Goal: Communication & Community: Answer question/provide support

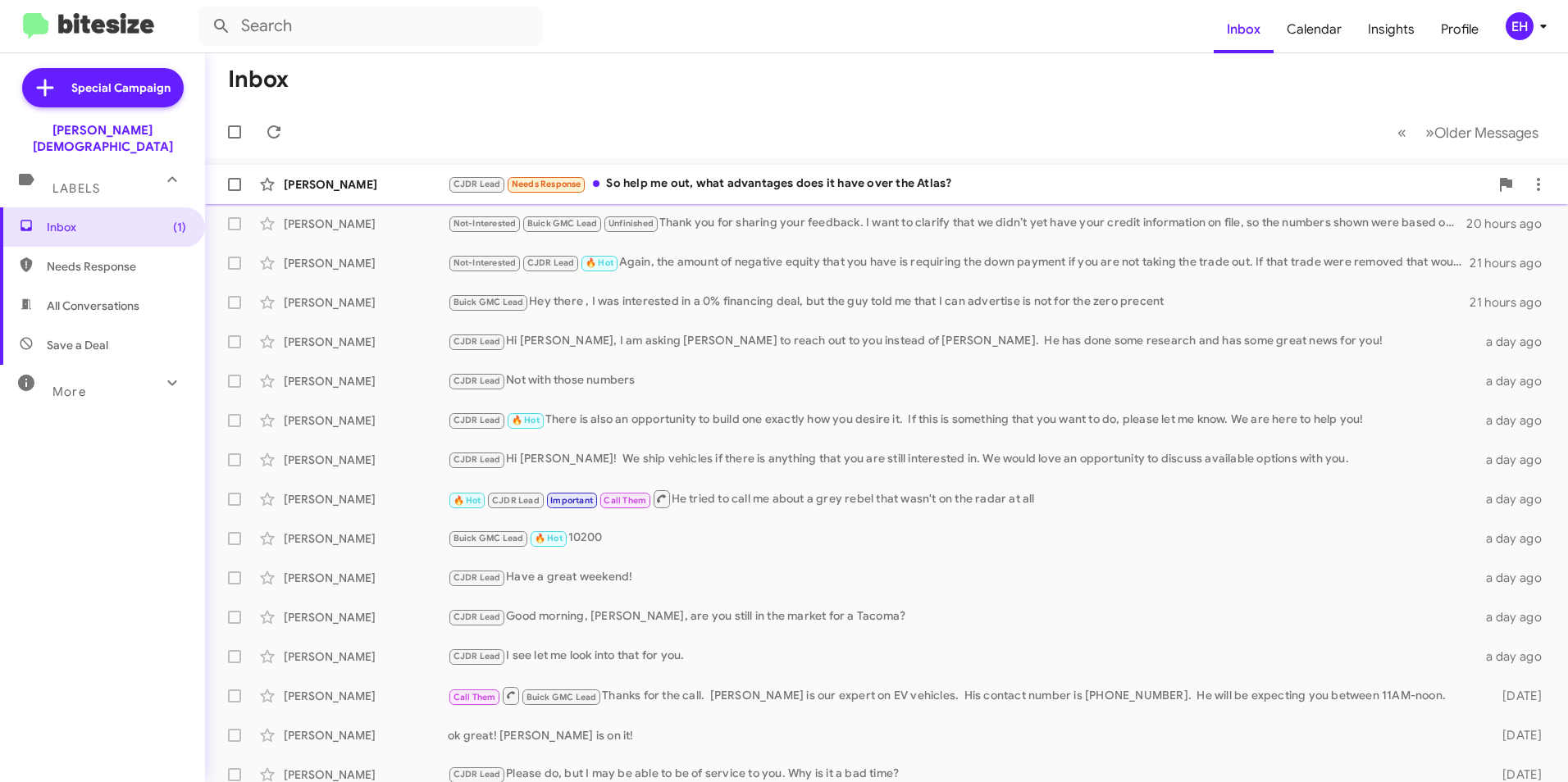
click at [620, 185] on div "CJDR Lead Needs Response So help me out, what advantages does it have over the …" at bounding box center [968, 184] width 1041 height 19
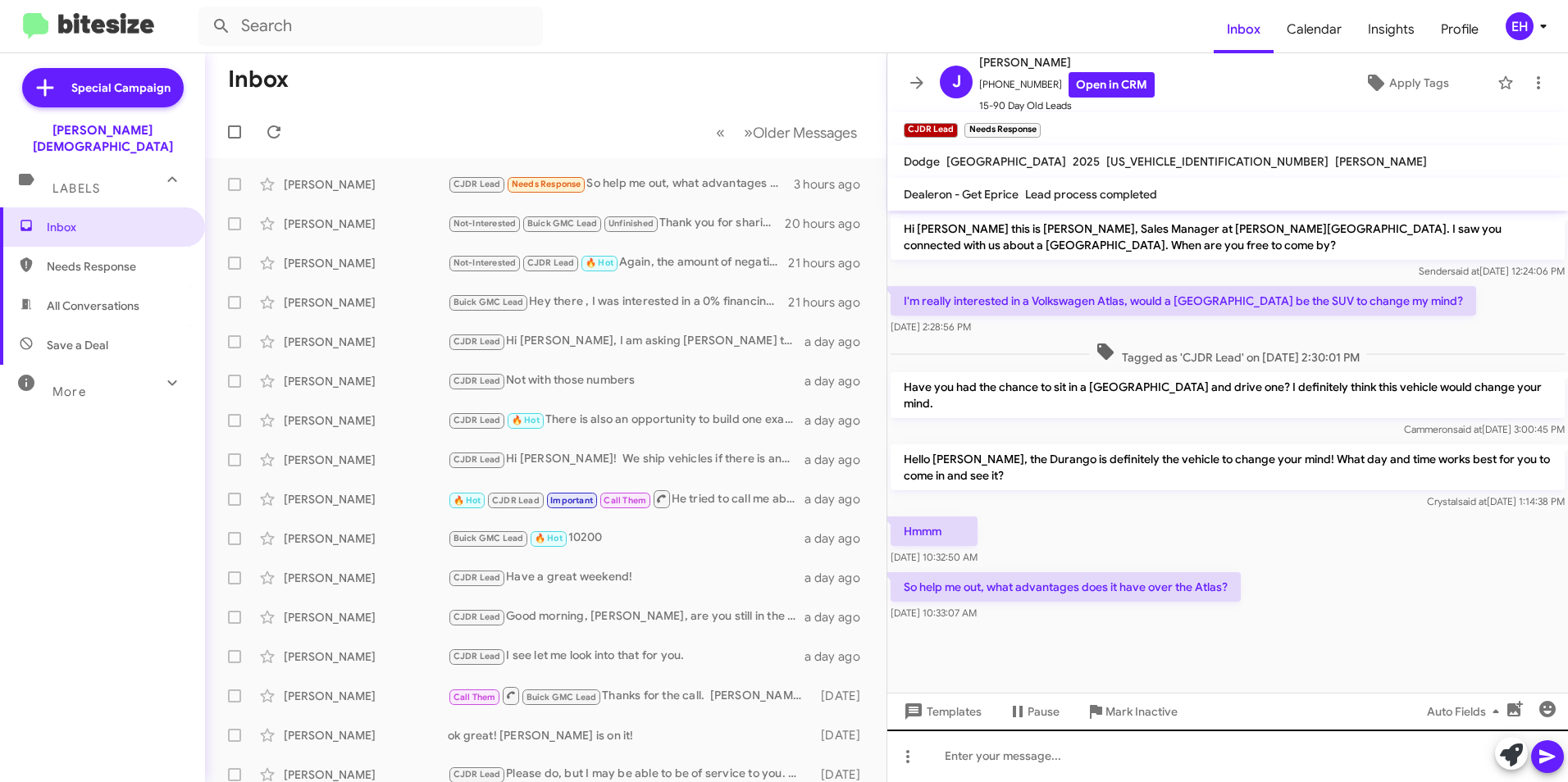
click at [1018, 750] on div at bounding box center [1227, 755] width 681 height 52
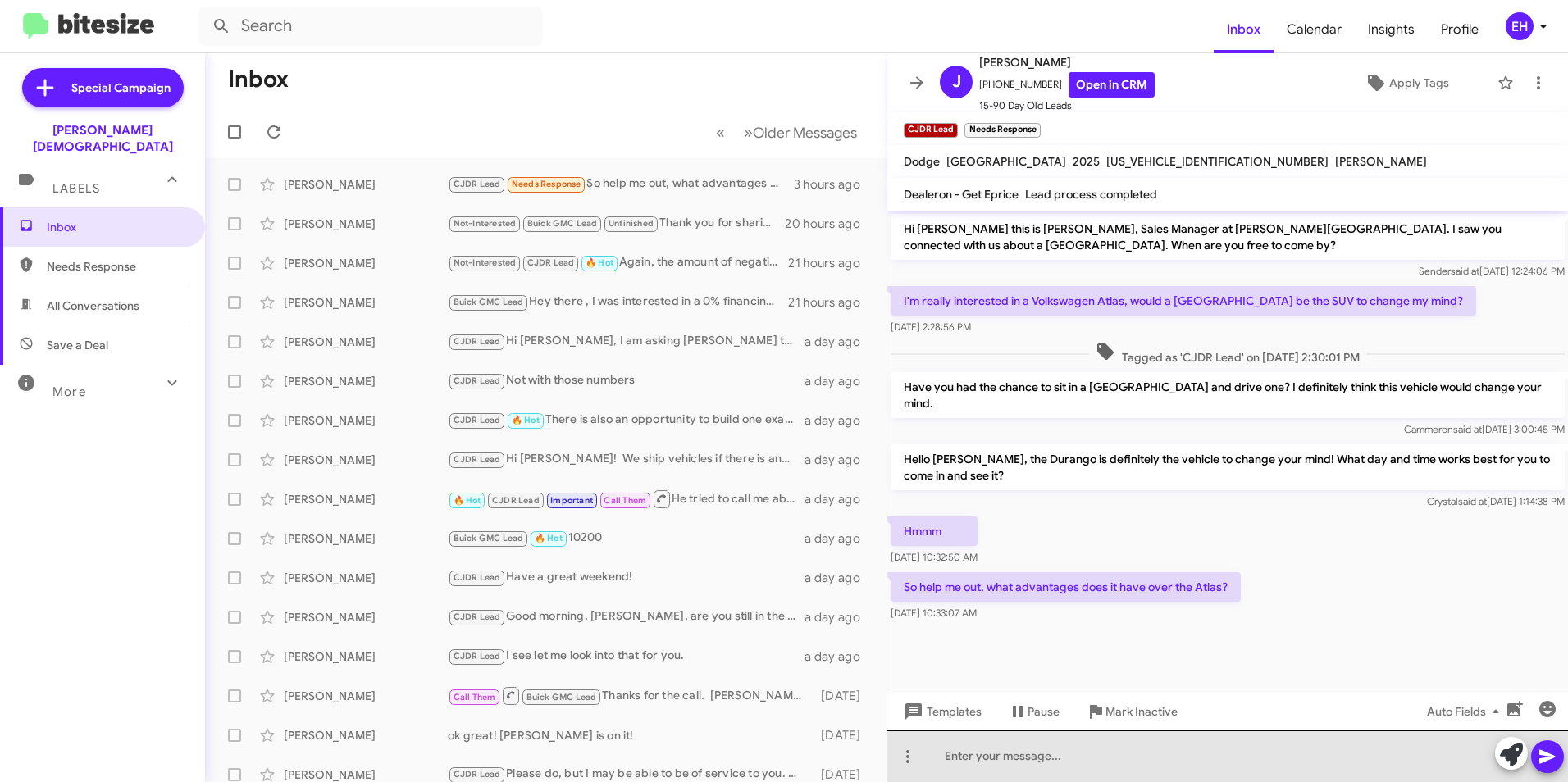
click at [955, 750] on div at bounding box center [1227, 755] width 681 height 52
click at [1035, 768] on div at bounding box center [1227, 755] width 681 height 52
click at [948, 755] on div at bounding box center [1227, 755] width 681 height 52
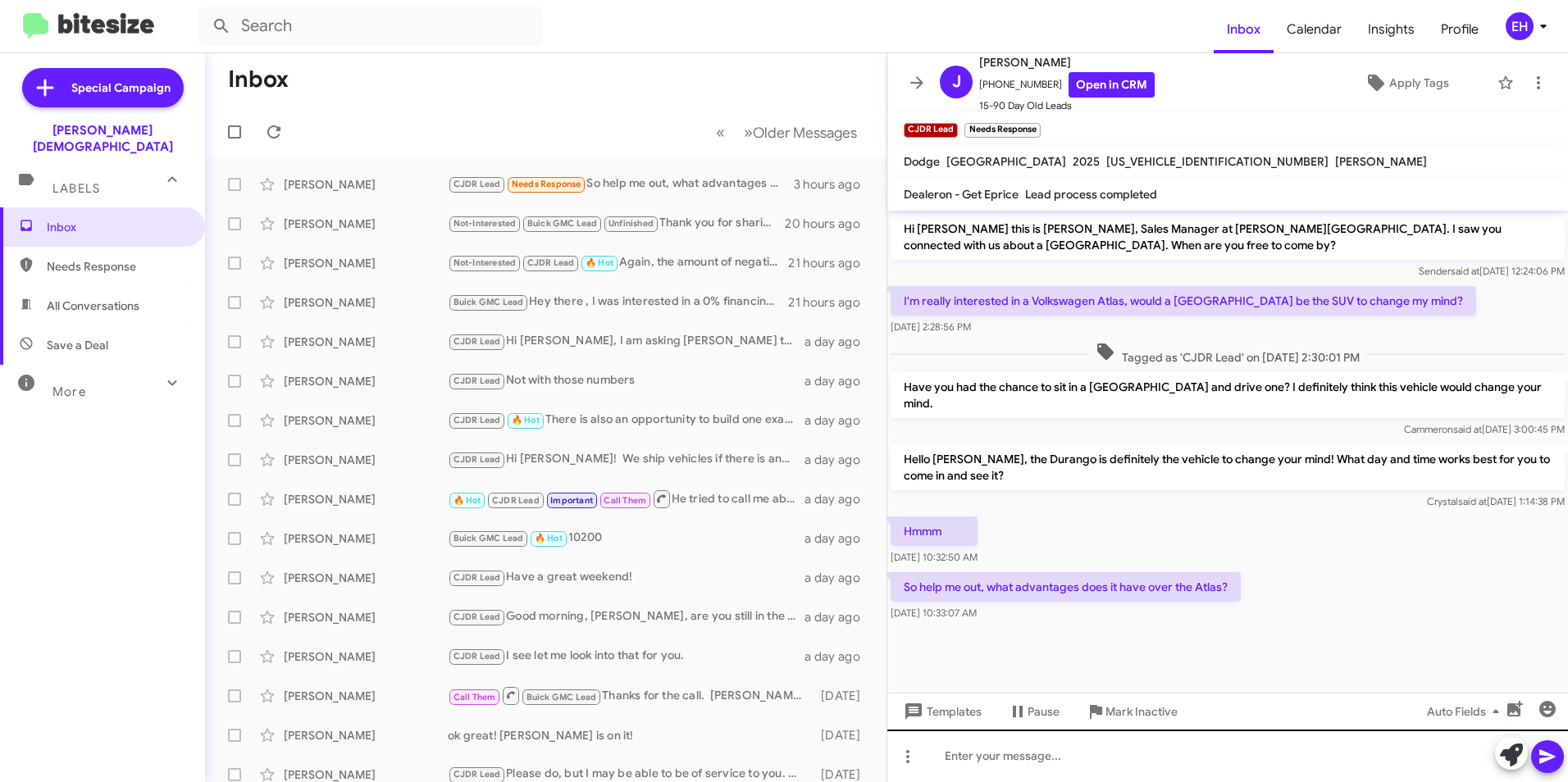
click at [952, 765] on div at bounding box center [1227, 755] width 681 height 52
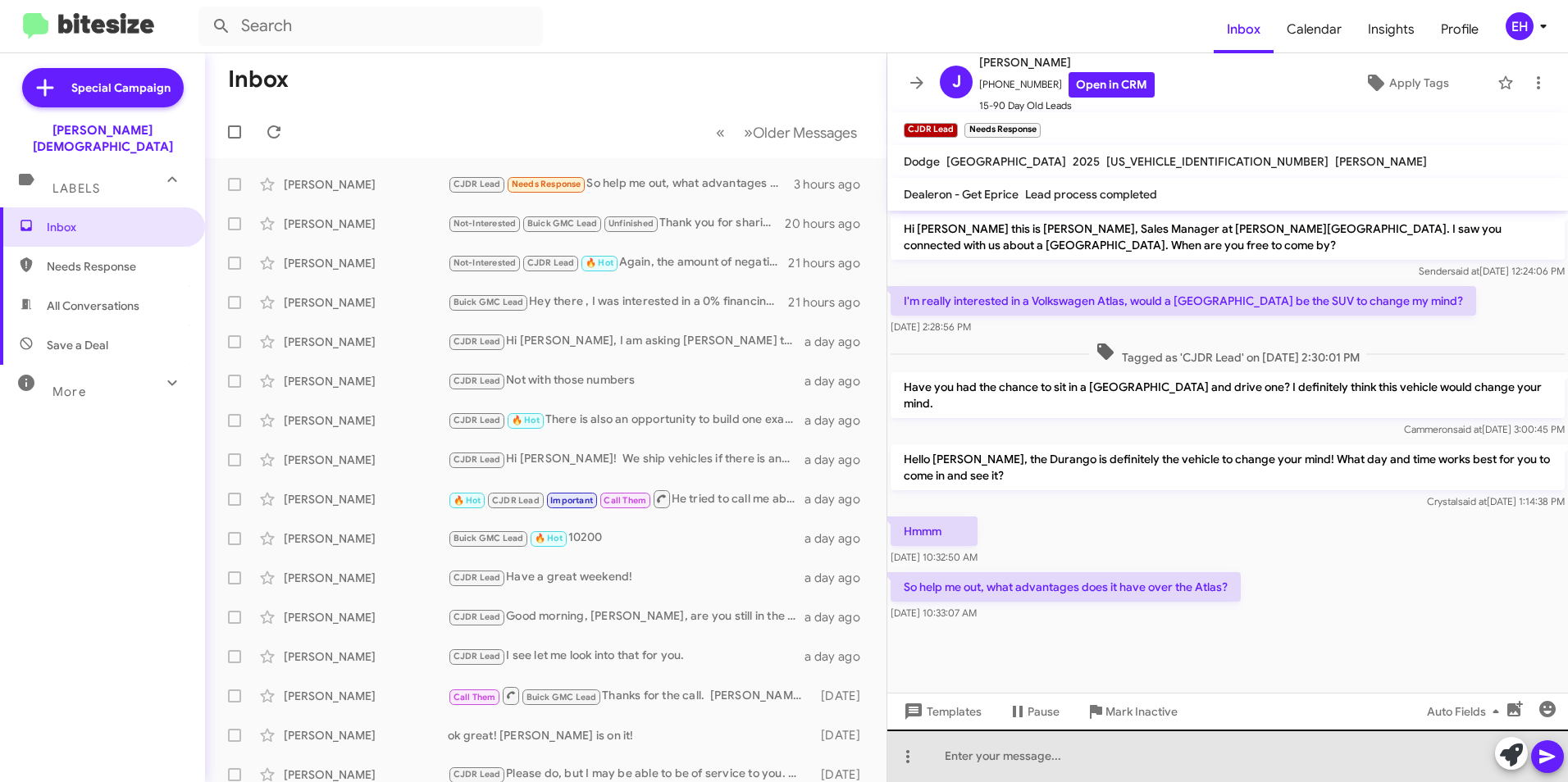
click at [952, 765] on div at bounding box center [1227, 755] width 681 height 52
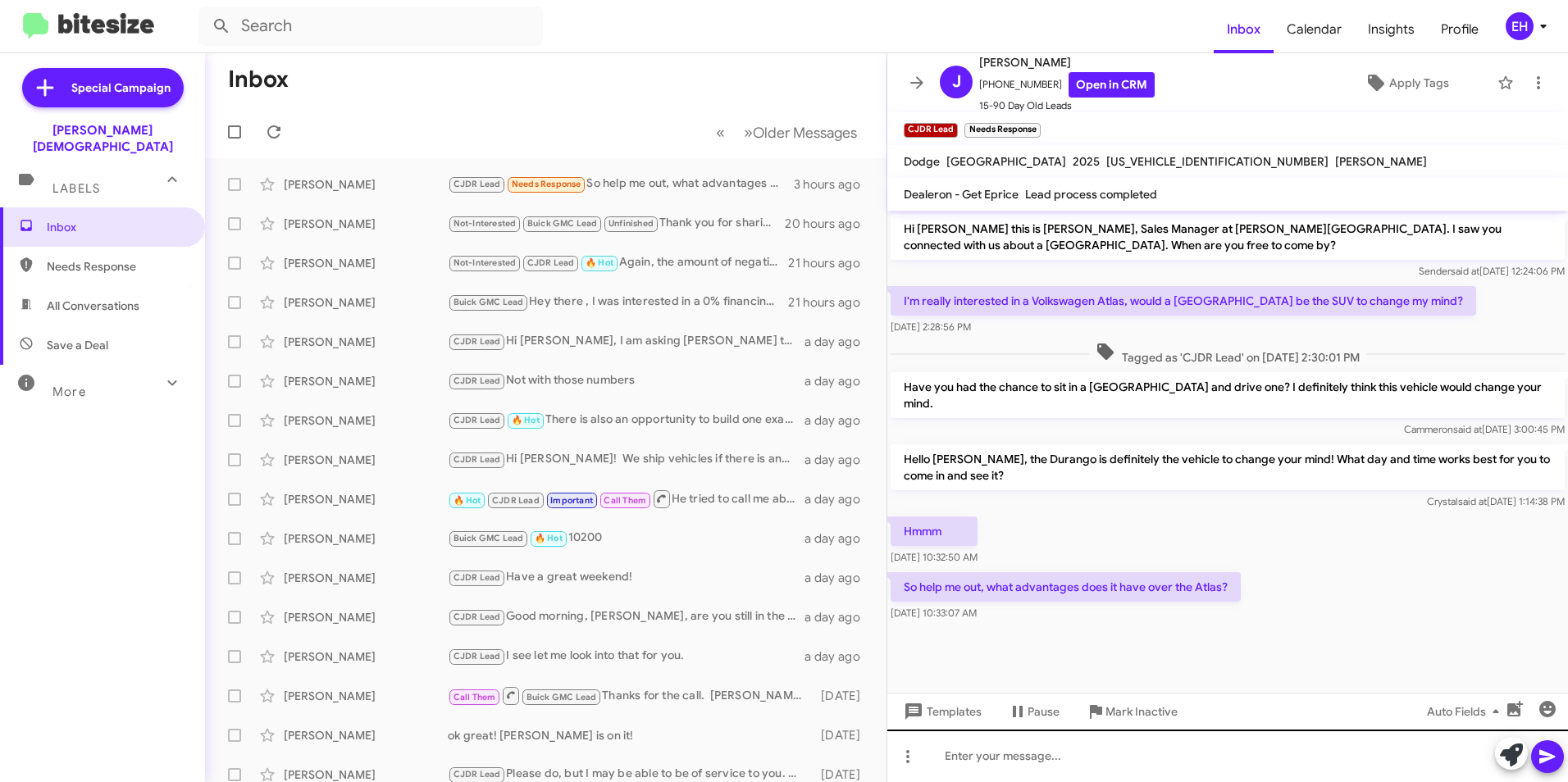
click at [1064, 771] on div at bounding box center [1227, 755] width 681 height 52
click at [1084, 763] on div at bounding box center [1227, 755] width 681 height 52
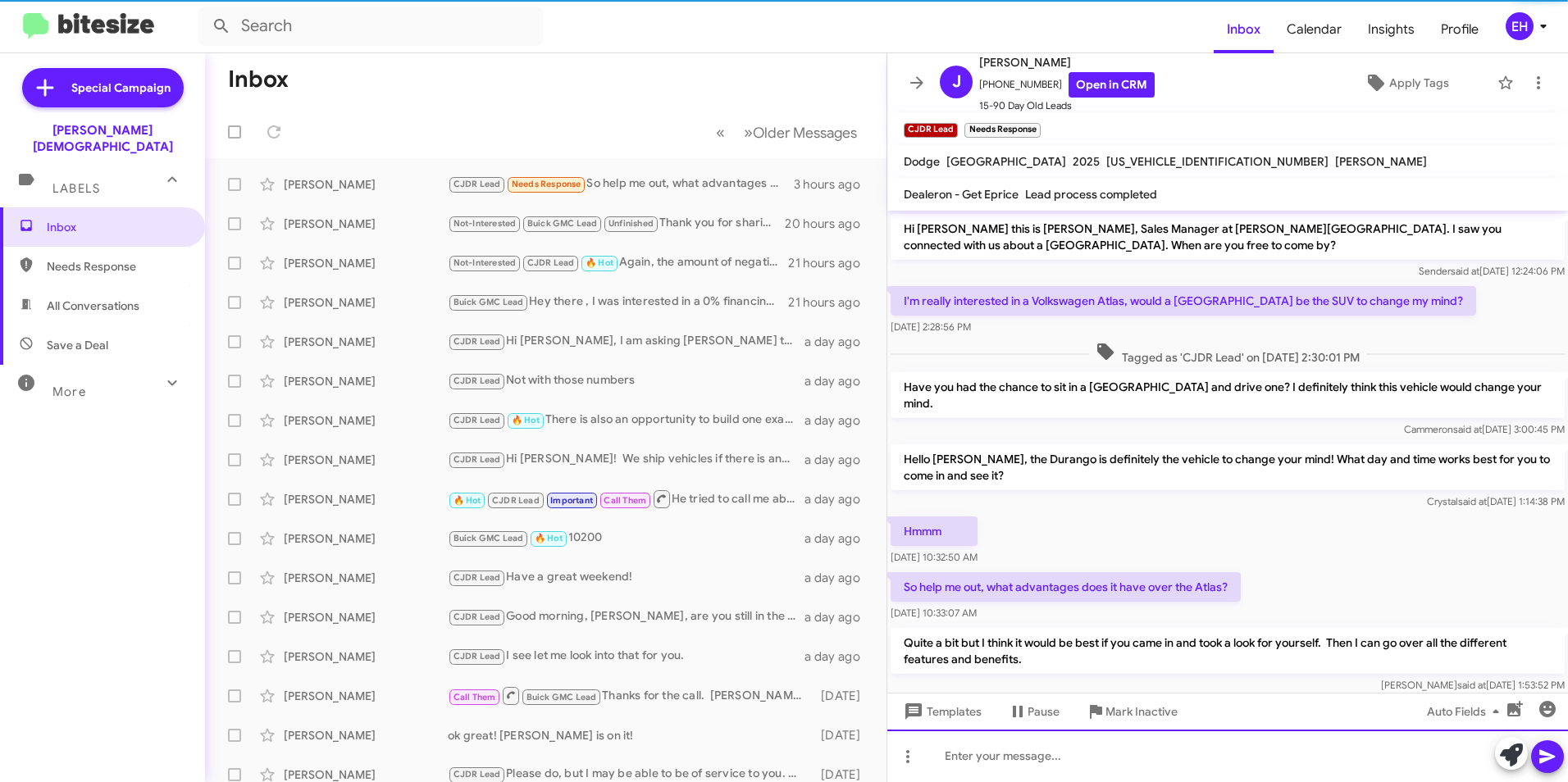
scroll to position [21, 0]
